Goal: Task Accomplishment & Management: Manage account settings

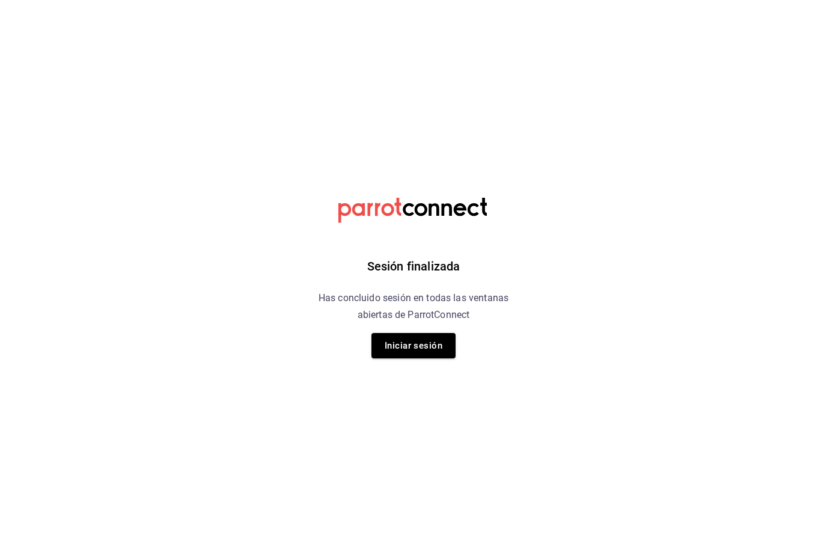
click at [397, 342] on button "Iniciar sesión" at bounding box center [413, 345] width 84 height 25
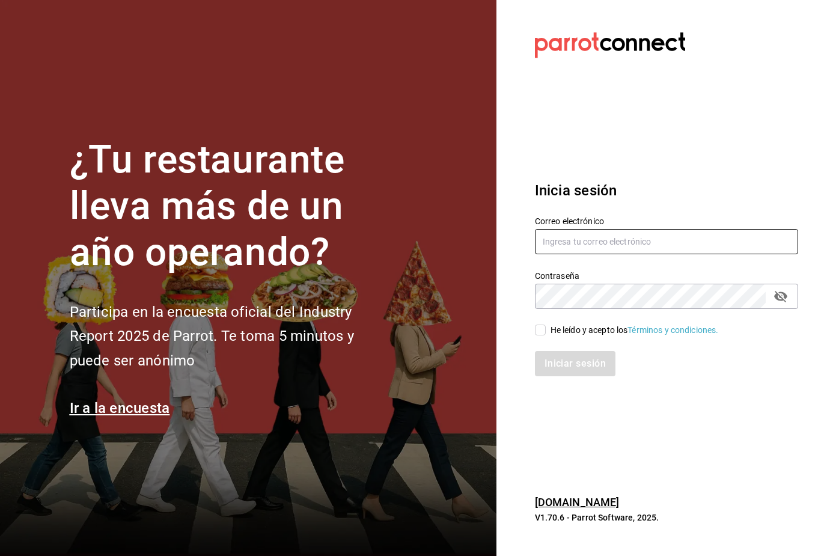
click at [555, 254] on input "text" at bounding box center [666, 241] width 263 height 25
type input "[PERSON_NAME][EMAIL_ADDRESS][DOMAIN_NAME]"
click at [540, 335] on input "He leído y acepto los Términos y condiciones." at bounding box center [540, 329] width 11 height 11
checkbox input "true"
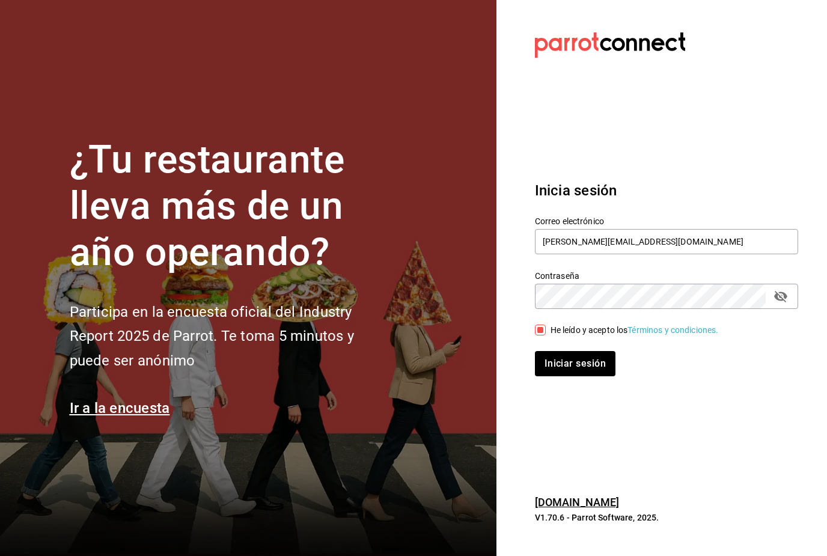
click at [553, 376] on button "Iniciar sesión" at bounding box center [575, 363] width 81 height 25
